Goal: Task Accomplishment & Management: Complete application form

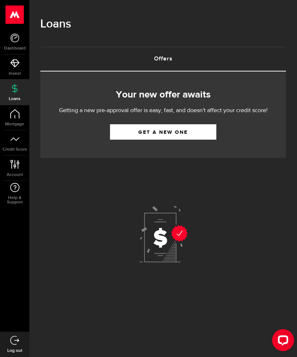
click at [167, 128] on link "Get a new one" at bounding box center [163, 131] width 106 height 15
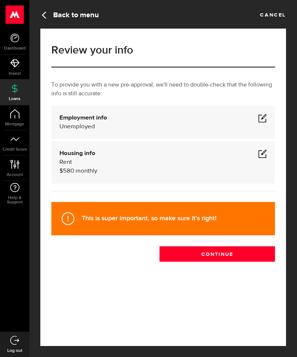
click at [214, 258] on button "Continue" at bounding box center [216, 253] width 115 height 15
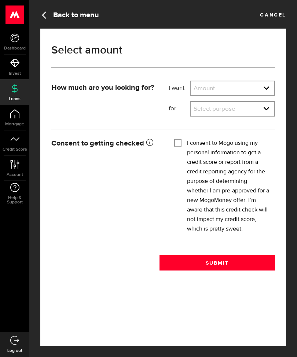
click at [238, 92] on select "Amount $500 $1000 $2000 $3000 $4000 $5000 $6000 $7000 $8000 $9000 $10000 $11000…" at bounding box center [232, 88] width 84 height 15
select select "500"
click at [244, 104] on select "Select purpose Credit Card Refinancing/Pay Off Credit Cards Debt Consolidation …" at bounding box center [232, 109] width 84 height 15
click at [234, 112] on select "Select purpose Credit Card Refinancing/Pay Off Credit Cards Debt Consolidation …" at bounding box center [232, 109] width 84 height 15
select select "Credit Card Refinancing/Pay Off Credit Cards"
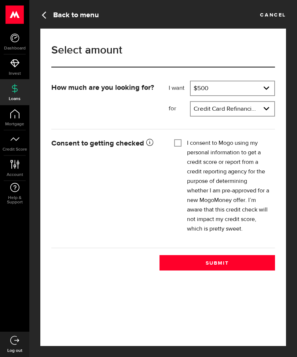
click at [166, 145] on div "Tick this box so that we can show you your credit score! I consent to Mogo usin…" at bounding box center [221, 188] width 117 height 104
click at [176, 136] on fieldset "I consent to Mogo using my personal information to get a credit score or report…" at bounding box center [221, 184] width 95 height 97
click at [180, 142] on input "I consent to Mogo using my personal information to get a credit score or report…" at bounding box center [177, 141] width 7 height 7
checkbox input "true"
click at [223, 270] on button "Submit" at bounding box center [216, 262] width 115 height 15
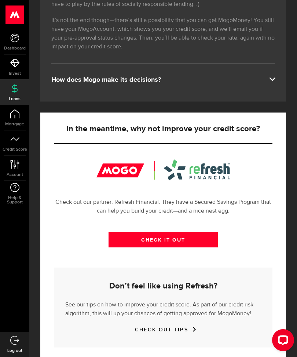
scroll to position [171, 0]
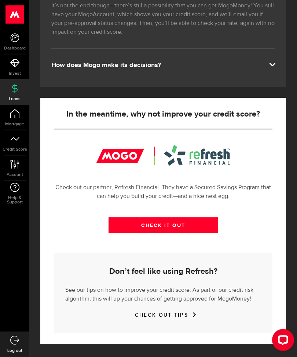
click at [185, 228] on link "CHECK IT OUT" at bounding box center [162, 225] width 109 height 15
